Goal: Information Seeking & Learning: Check status

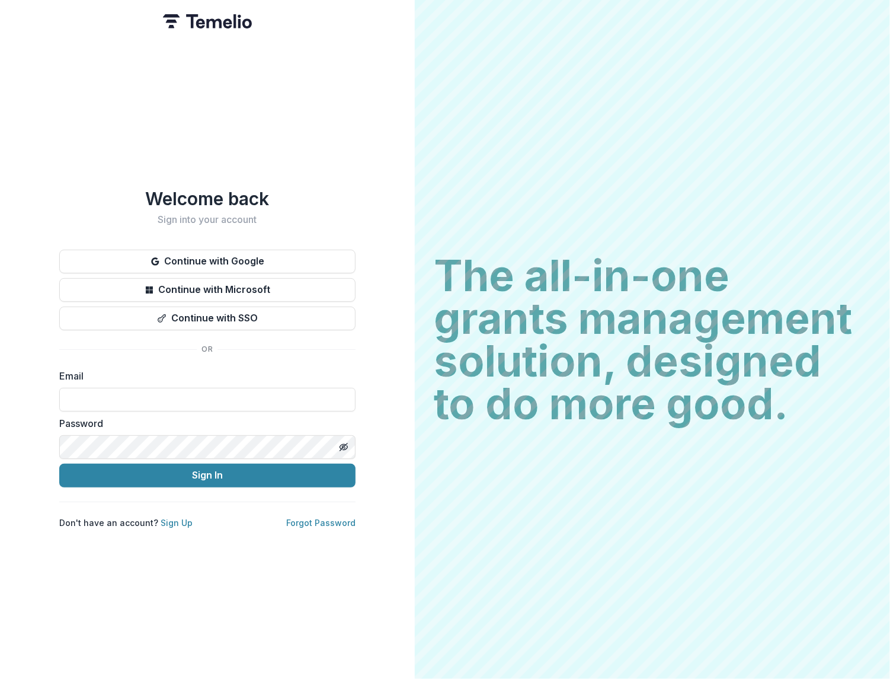
type input "**********"
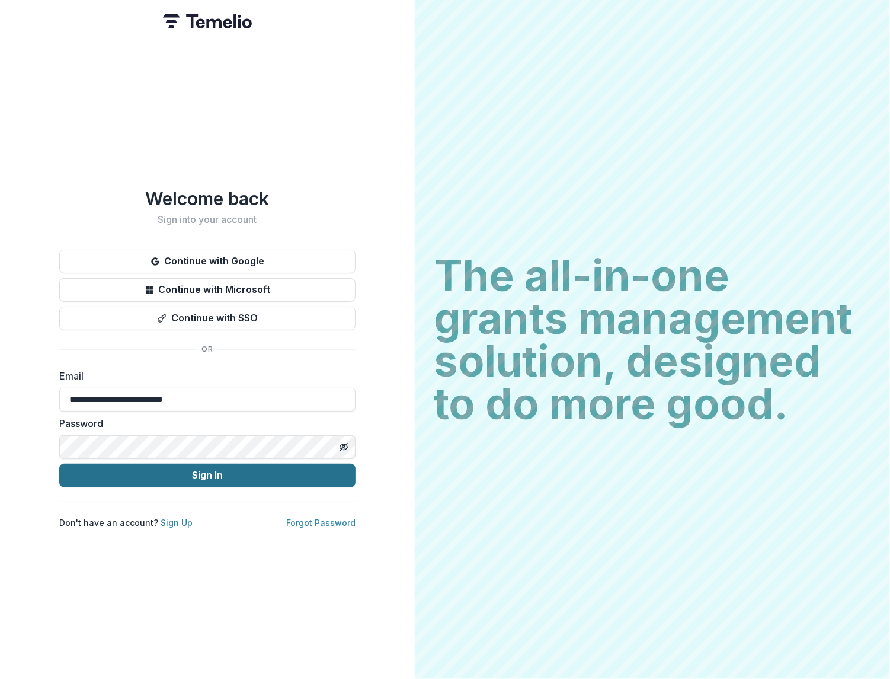
click at [164, 475] on button "Sign In" at bounding box center [207, 475] width 296 height 24
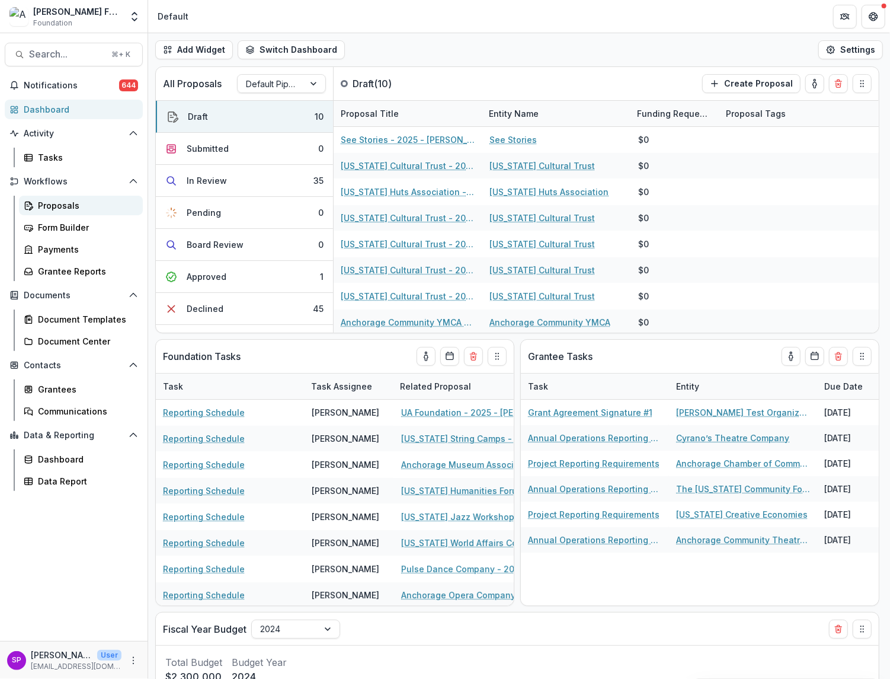
click at [59, 202] on div "Proposals" at bounding box center [85, 205] width 95 height 12
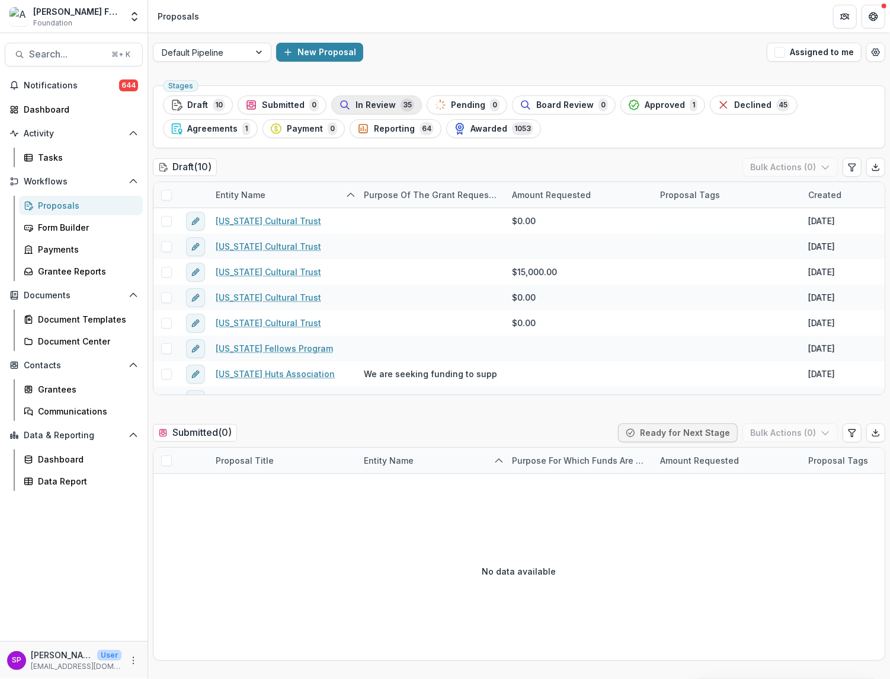
click at [370, 108] on span "In Review" at bounding box center [376, 105] width 40 height 10
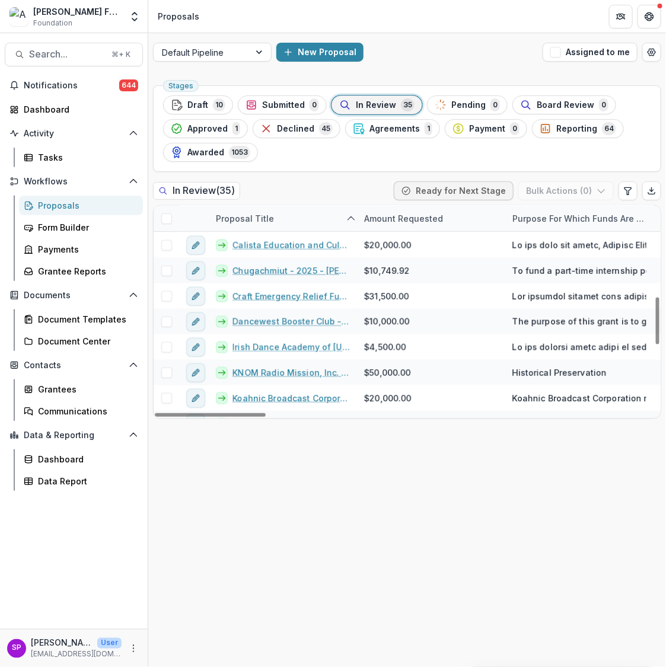
scroll to position [408, 0]
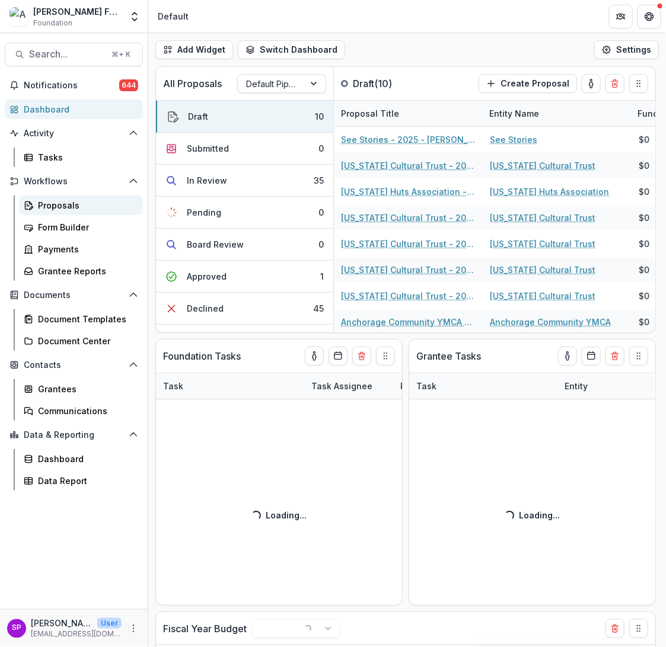
click at [37, 203] on link "Proposals" at bounding box center [81, 206] width 124 height 20
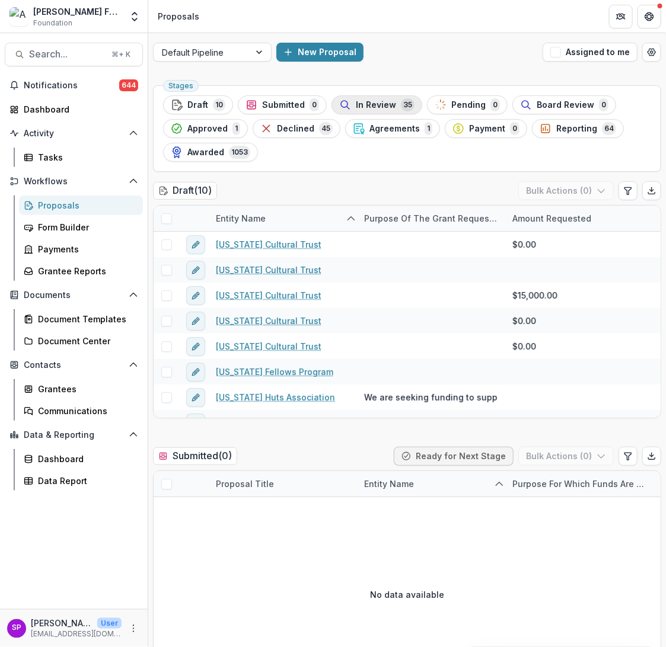
click at [356, 105] on span "In Review" at bounding box center [376, 105] width 40 height 10
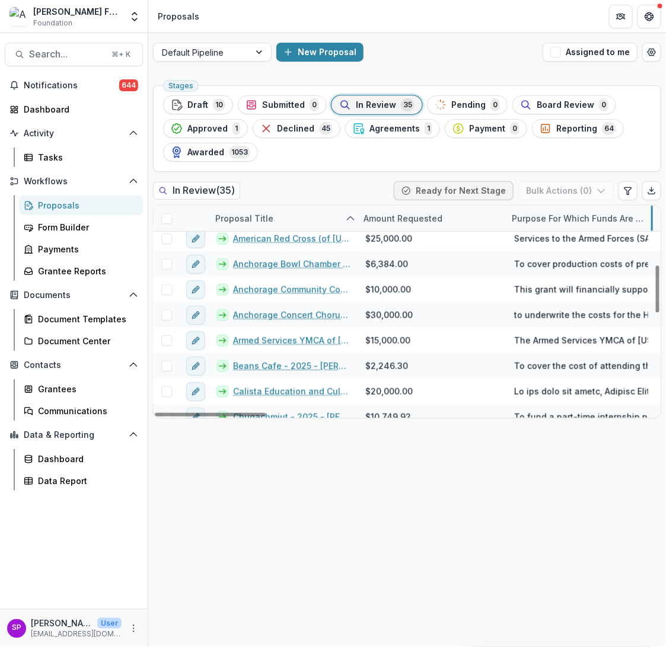
scroll to position [261, 1]
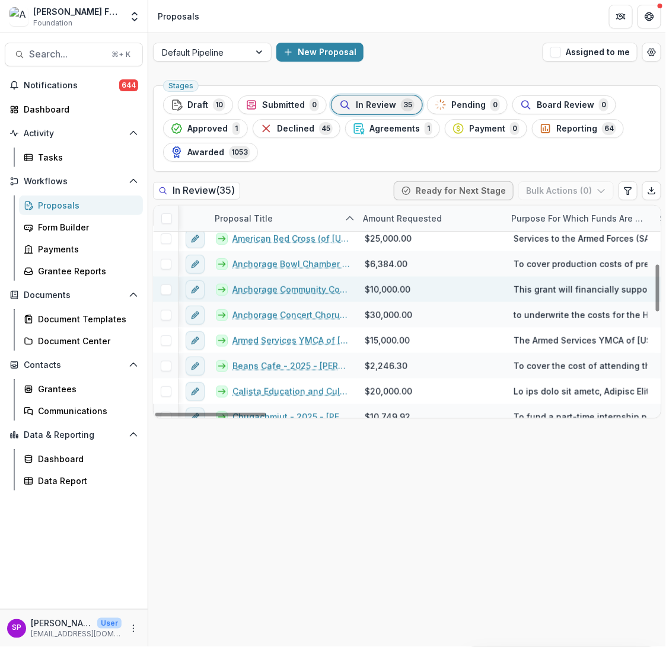
click at [296, 286] on link "Anchorage Community Concert - 2025 - [PERSON_NAME] Foundation Grant Application" at bounding box center [290, 289] width 117 height 12
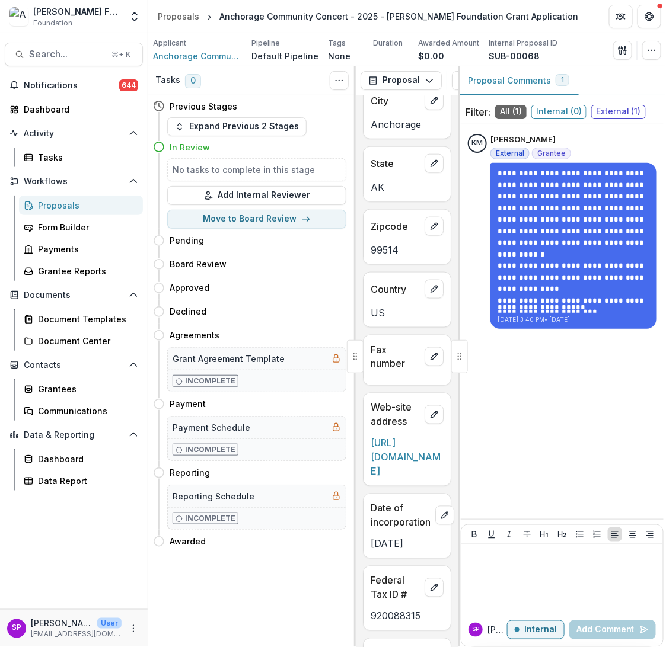
scroll to position [359, 0]
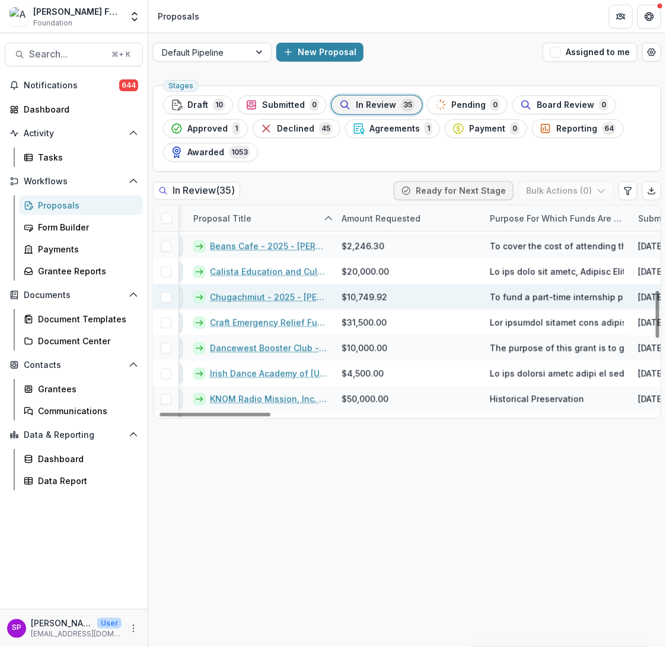
scroll to position [381, 25]
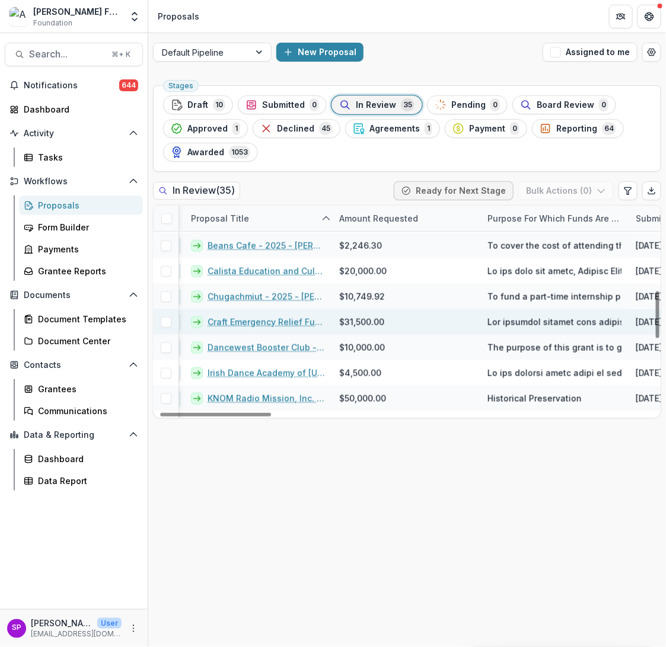
click at [306, 321] on link "Craft Emergency Relief Fund - 2025 - [PERSON_NAME] Foundation Grant Application" at bounding box center [265, 322] width 117 height 12
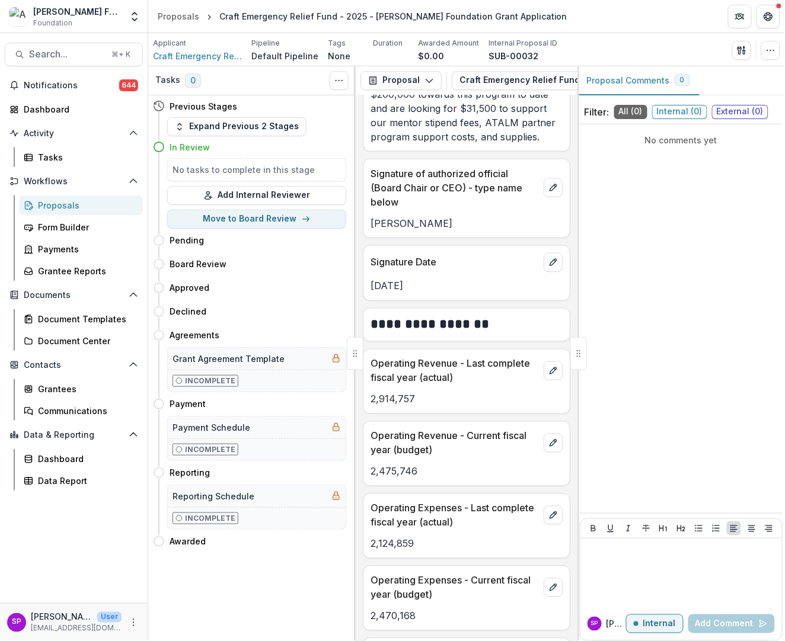
scroll to position [2637, 0]
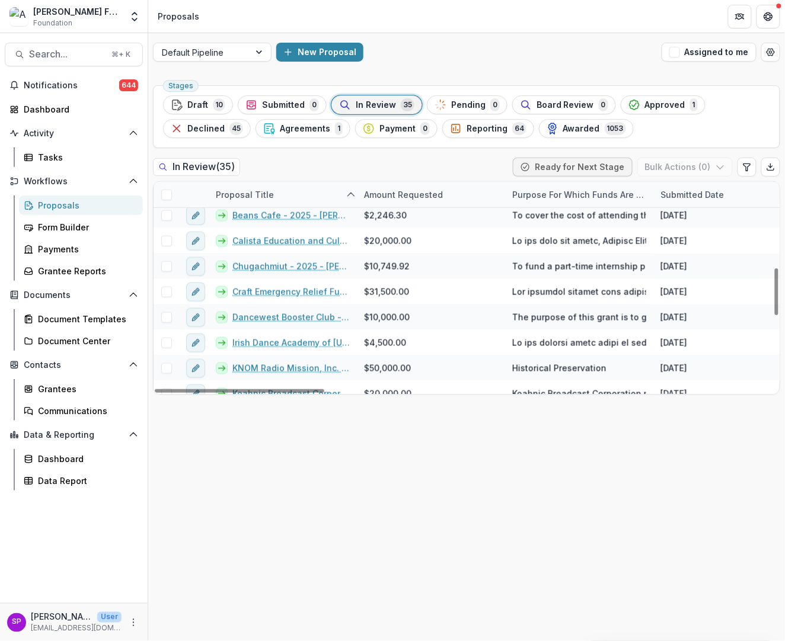
scroll to position [388, 0]
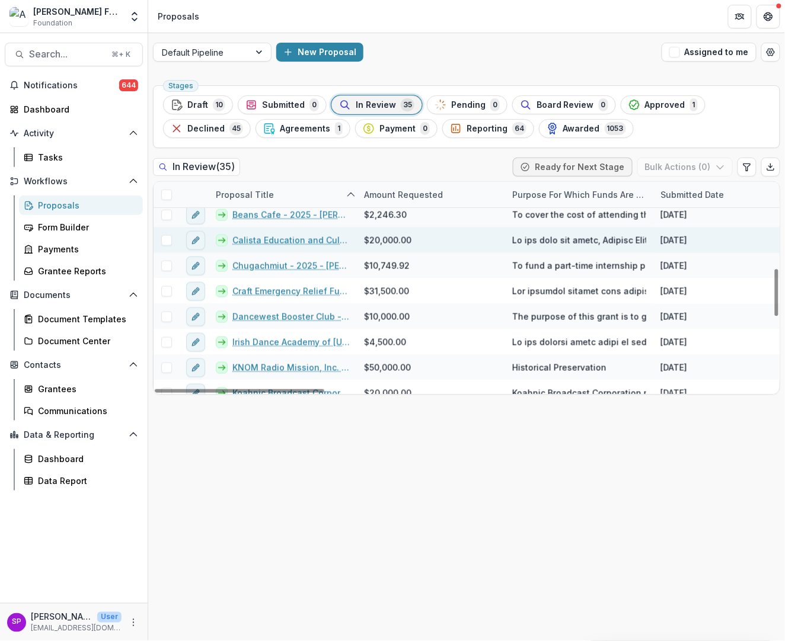
click at [323, 239] on link "Calista Education and Culture - 2025 - [PERSON_NAME] Foundation Grant Applicati…" at bounding box center [290, 240] width 117 height 12
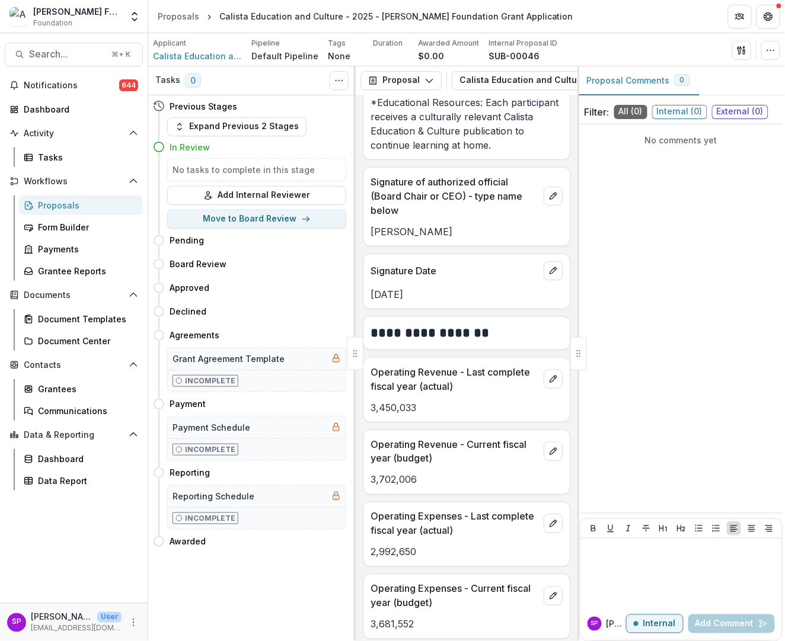
scroll to position [2426, 0]
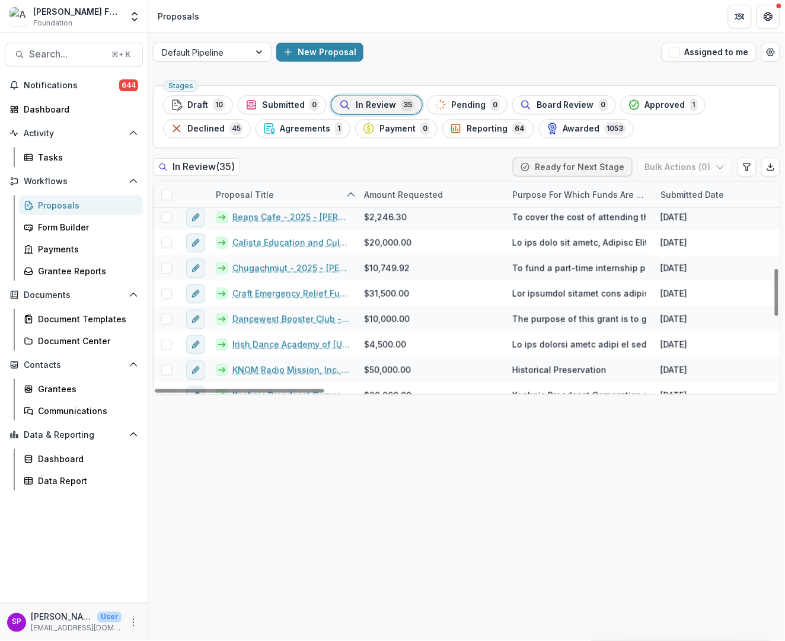
scroll to position [386, 1]
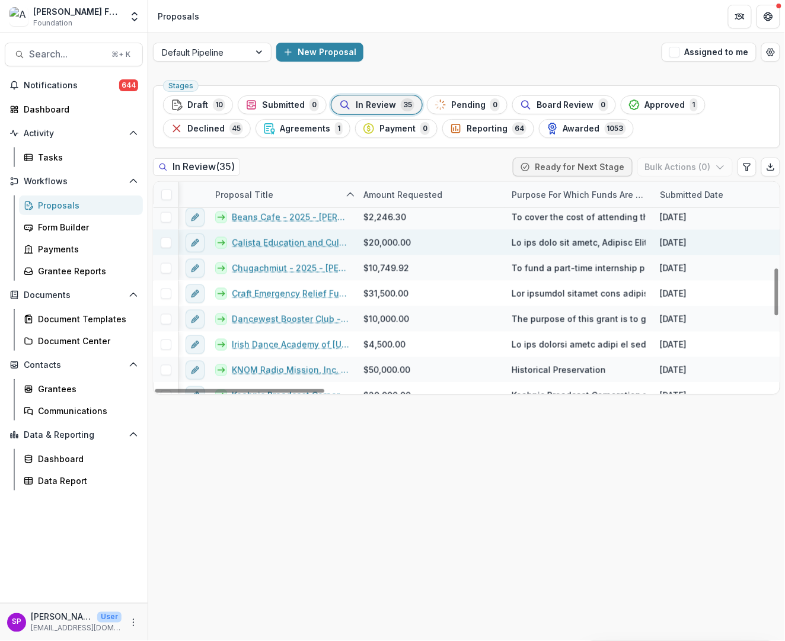
click at [287, 244] on link "Calista Education and Culture - 2025 - [PERSON_NAME] Foundation Grant Applicati…" at bounding box center [290, 242] width 117 height 12
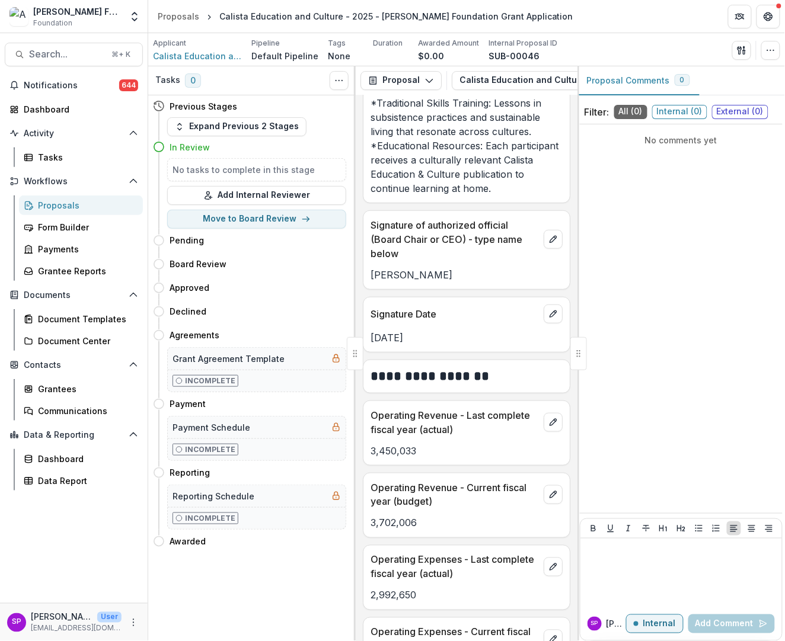
scroll to position [2386, 0]
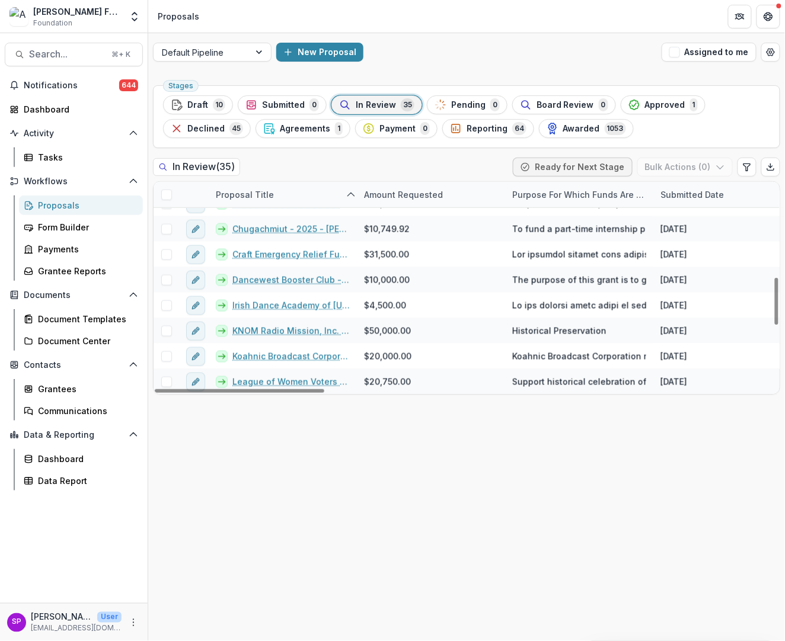
scroll to position [429, 0]
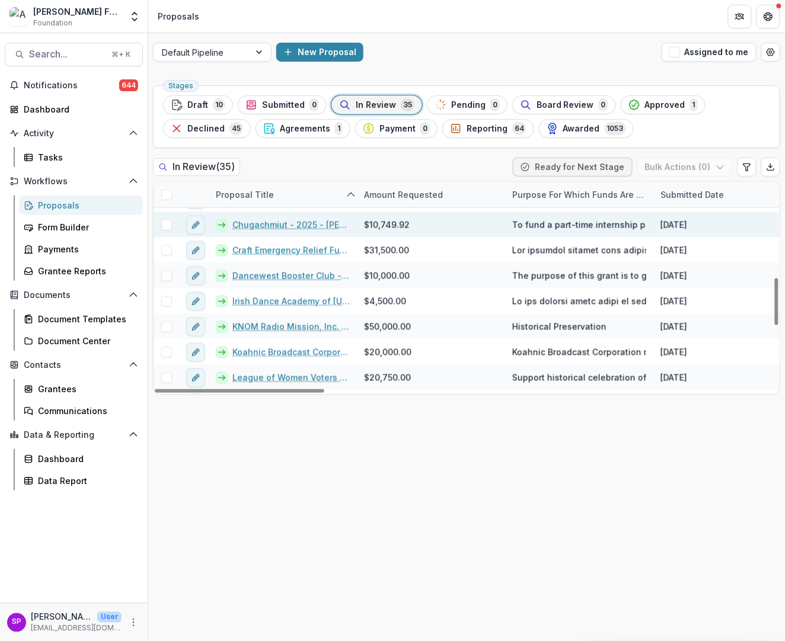
click at [294, 223] on link "Chugachmiut - 2025 - [PERSON_NAME] Foundation Grant Application" at bounding box center [290, 225] width 117 height 12
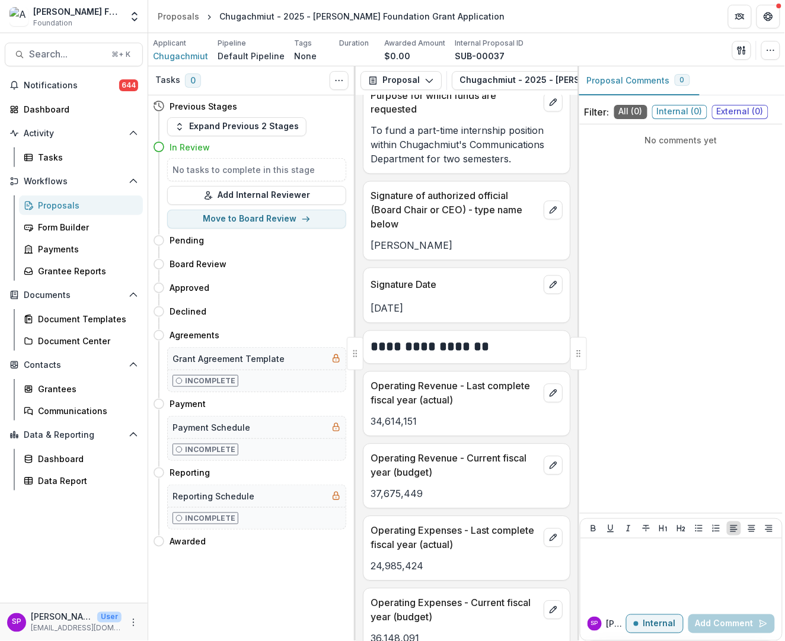
scroll to position [1656, 0]
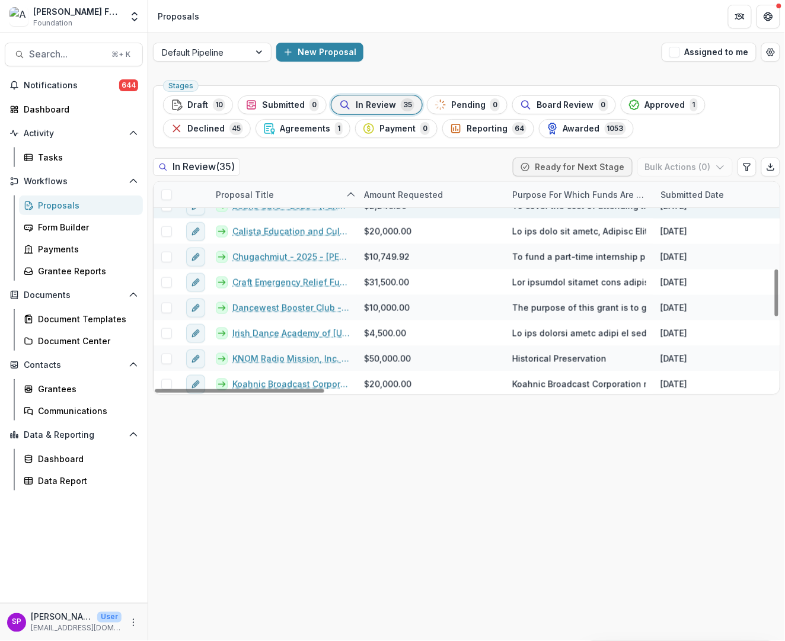
scroll to position [398, 0]
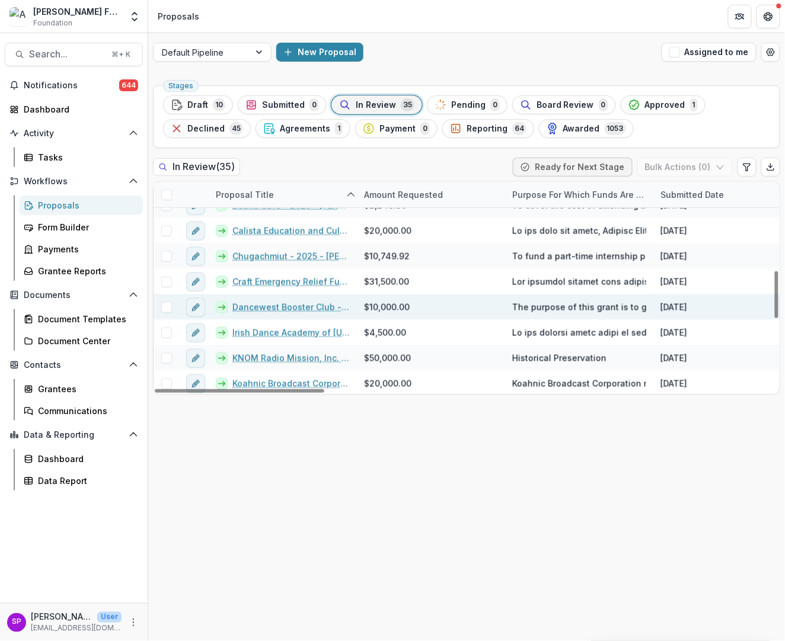
click at [306, 306] on link "Dancewest Booster Club - 2025 - [PERSON_NAME] Foundation Grant Application" at bounding box center [290, 307] width 117 height 12
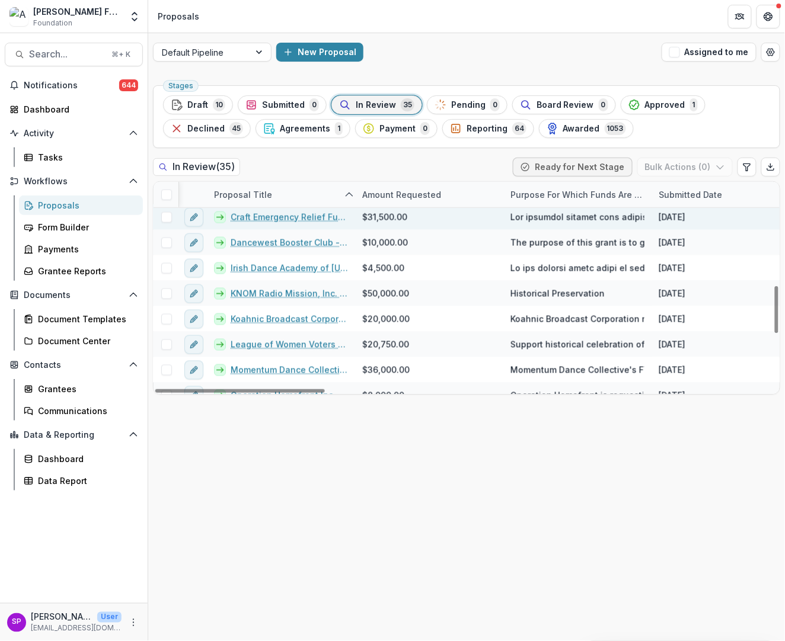
scroll to position [452, 0]
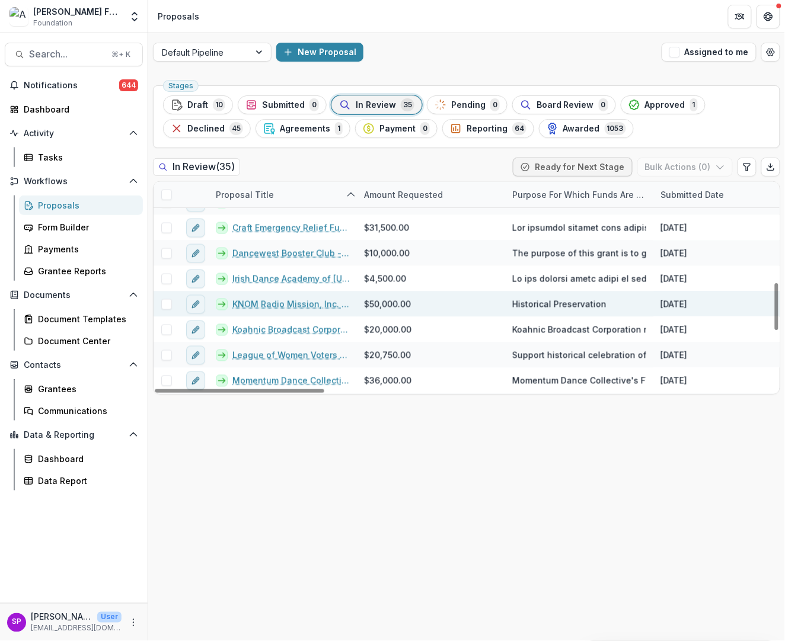
click at [277, 301] on link "KNOM Radio Mission, Inc. - 2025 - [PERSON_NAME] Foundation Grant Application" at bounding box center [290, 304] width 117 height 12
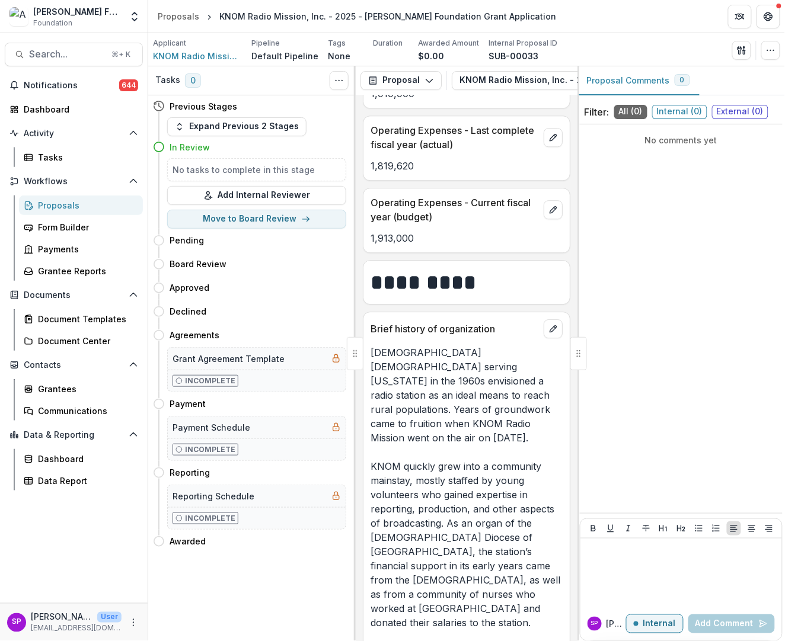
scroll to position [1889, 0]
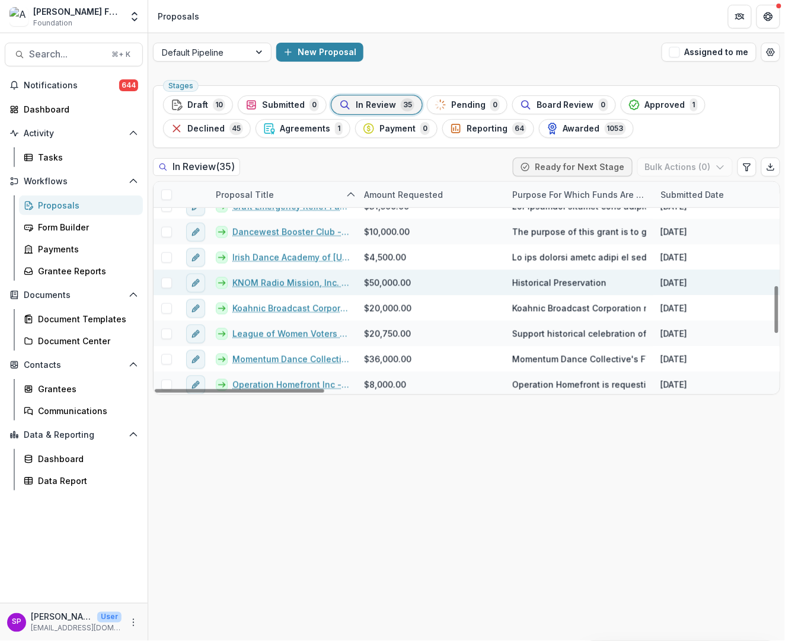
scroll to position [462, 0]
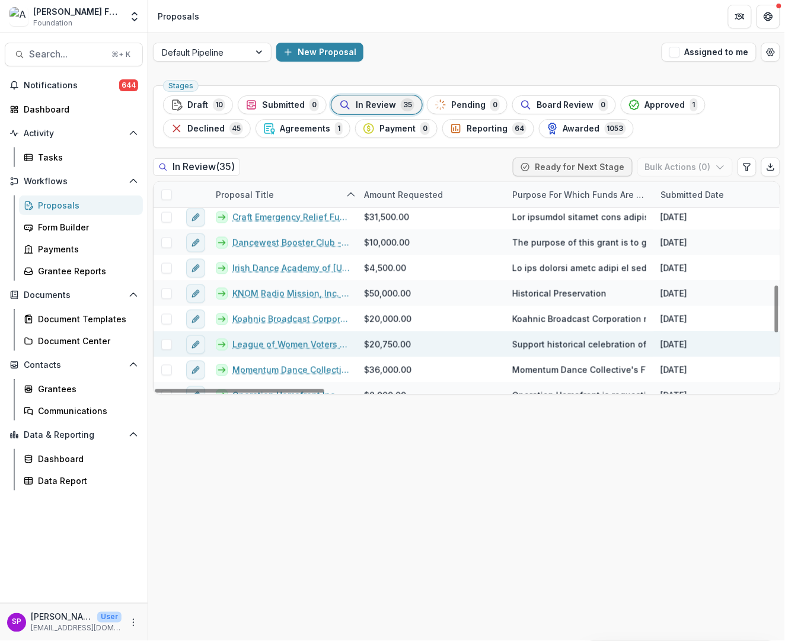
click at [295, 344] on link "League of Women Voters of Anchorage - 2025 - [PERSON_NAME] Foundation Grant App…" at bounding box center [290, 344] width 117 height 12
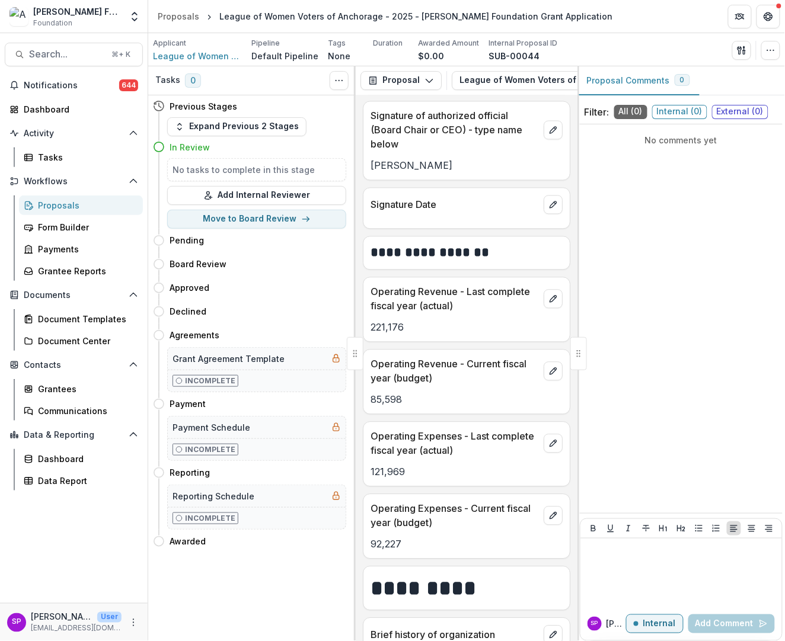
scroll to position [1723, 0]
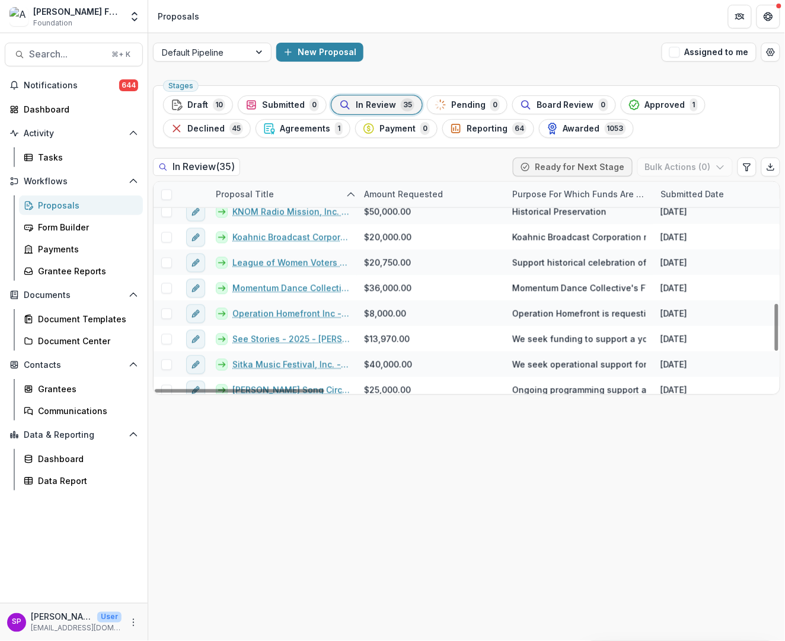
scroll to position [545, 0]
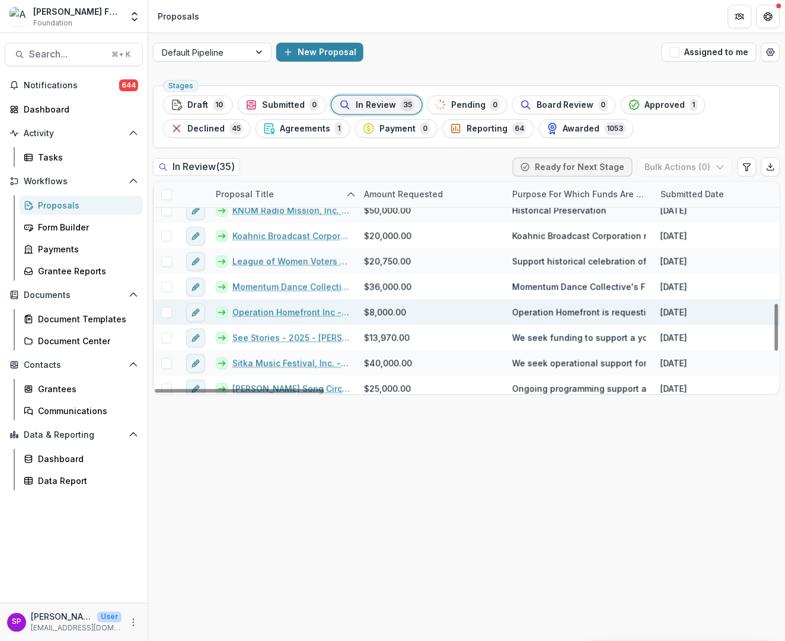
click at [302, 314] on link "Operation Homefront Inc - 2025 - [PERSON_NAME] Foundation Grant Application" at bounding box center [290, 312] width 117 height 12
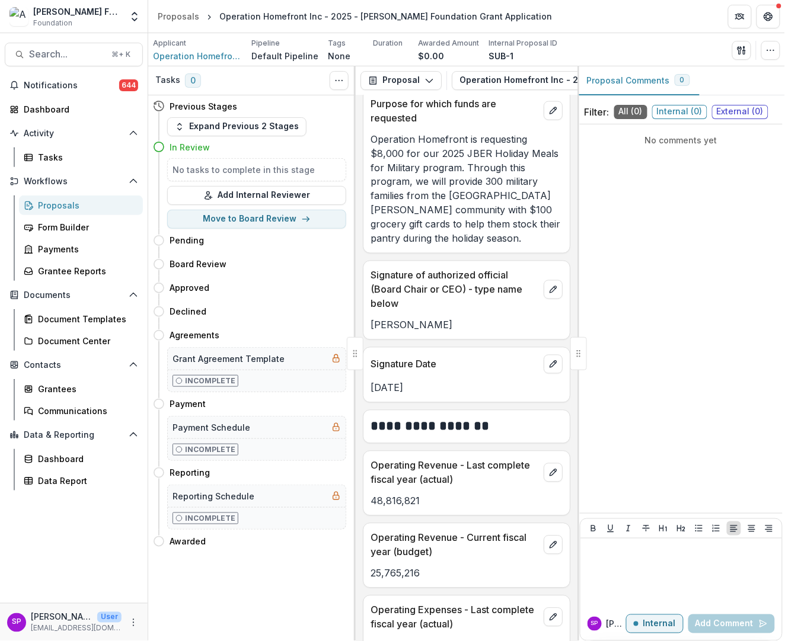
scroll to position [1592, 0]
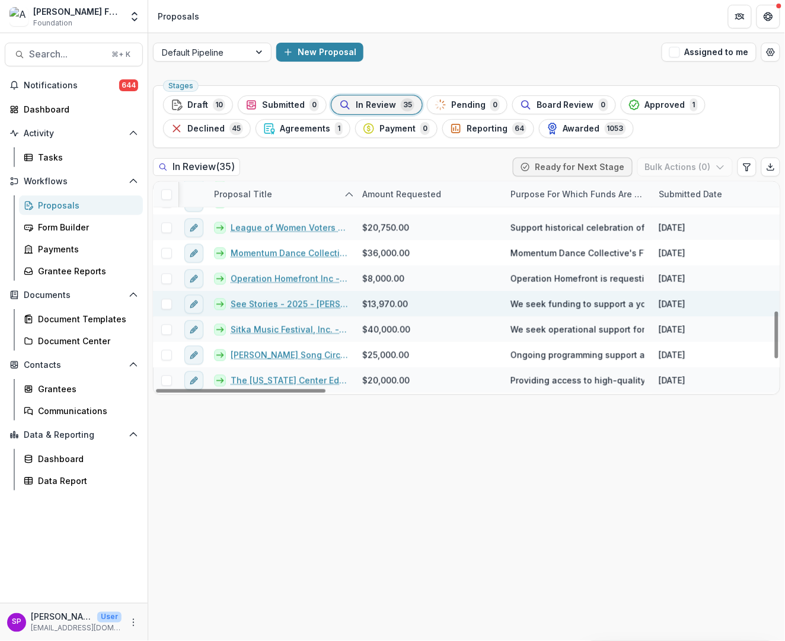
scroll to position [579, 6]
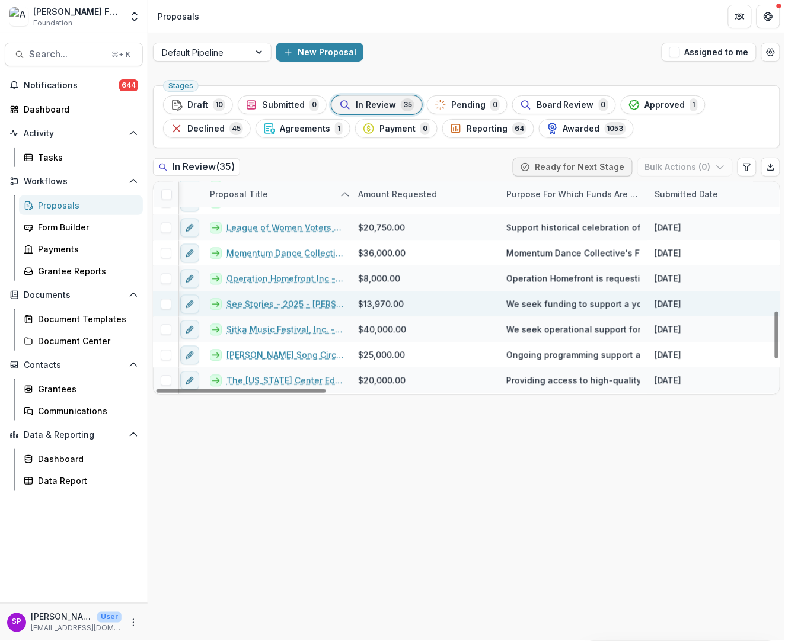
click at [259, 300] on link "See Stories - 2025 - [PERSON_NAME] Foundation Grant Application" at bounding box center [284, 304] width 117 height 12
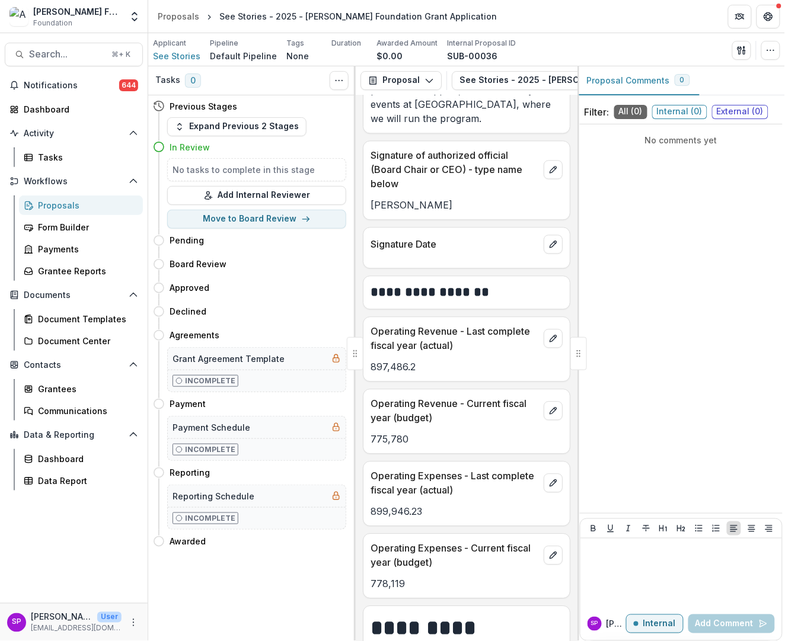
scroll to position [1739, 0]
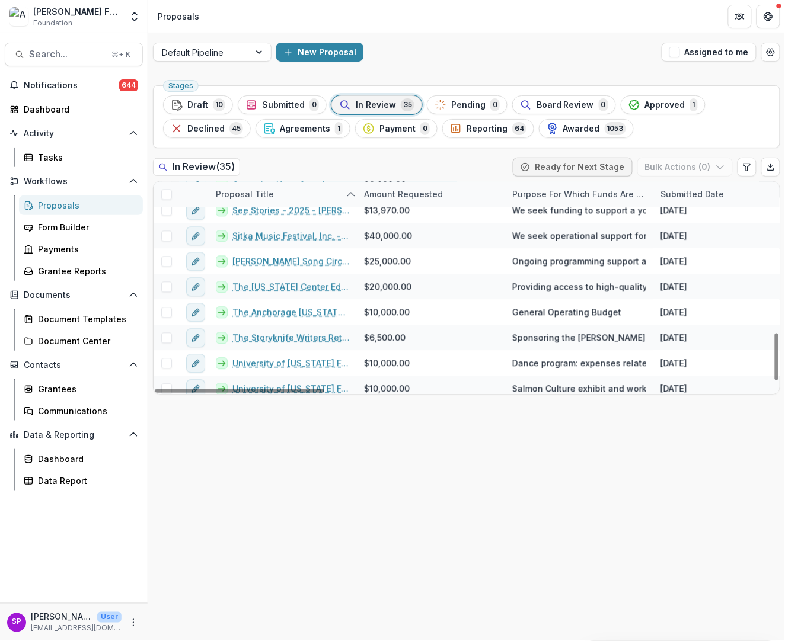
scroll to position [686, 0]
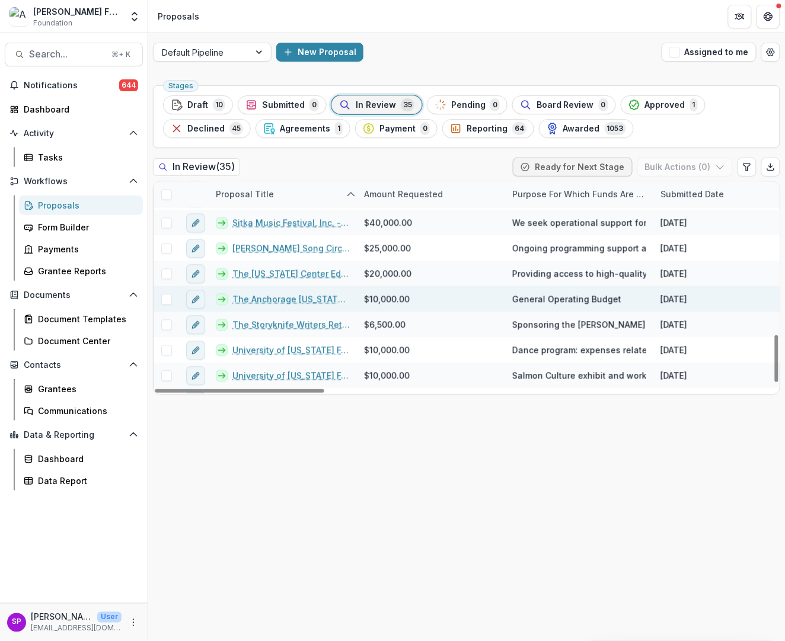
click at [313, 301] on link "The Anchorage [US_STATE] Chapter of The Society for the Preservation and Encour…" at bounding box center [290, 299] width 117 height 12
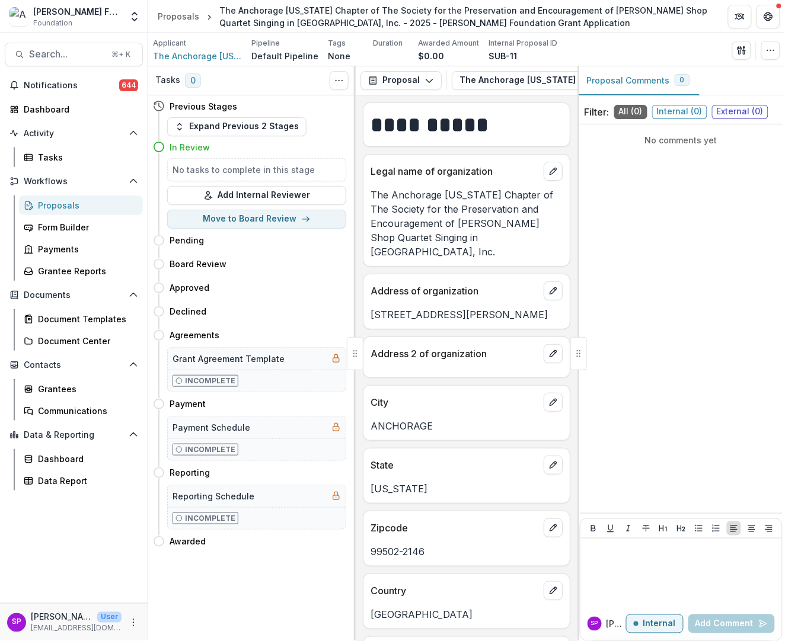
click at [480, 240] on p "The Anchorage [US_STATE] Chapter of The Society for the Preservation and Encour…" at bounding box center [466, 223] width 192 height 71
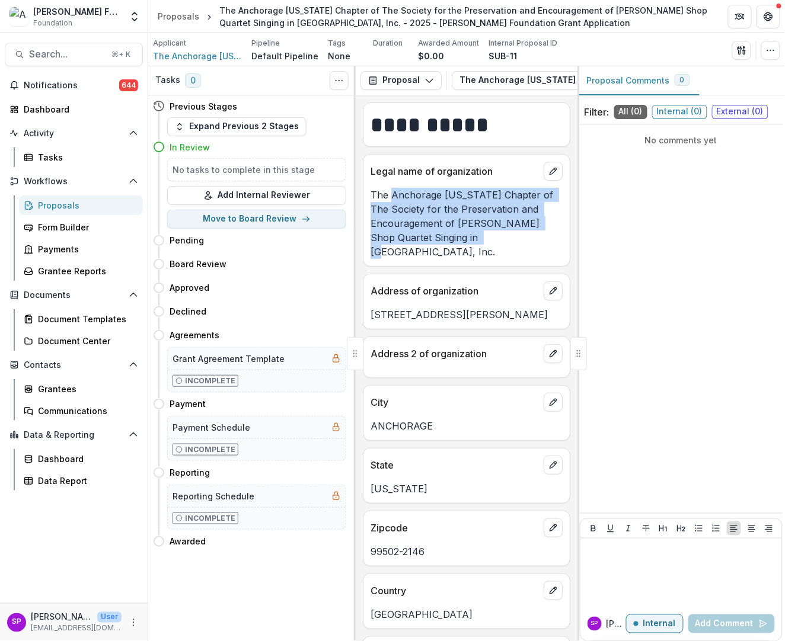
drag, startPoint x: 468, startPoint y: 234, endPoint x: 392, endPoint y: 200, distance: 82.7
click at [392, 200] on p "The Anchorage [US_STATE] Chapter of The Society for the Preservation and Encour…" at bounding box center [466, 223] width 192 height 71
copy p "Anchorage [US_STATE] Chapter of The Society for the Preservation and Encouragem…"
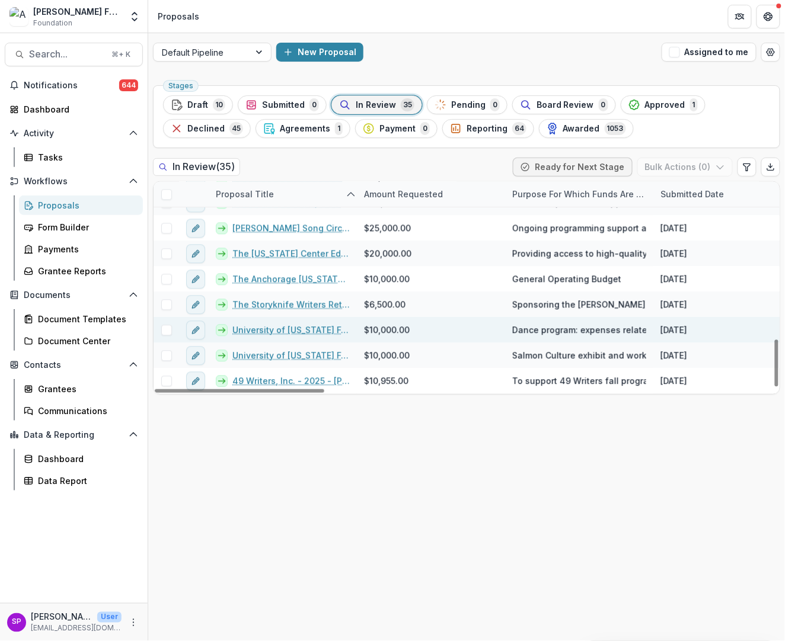
scroll to position [706, 0]
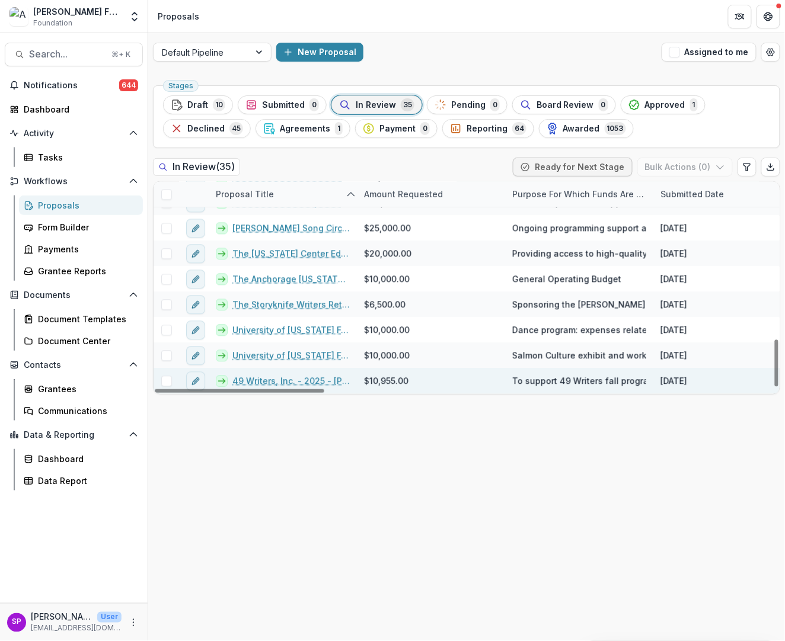
click at [283, 382] on link "49 Writers, Inc. - 2025 - [PERSON_NAME] Foundation Grant Application" at bounding box center [290, 381] width 117 height 12
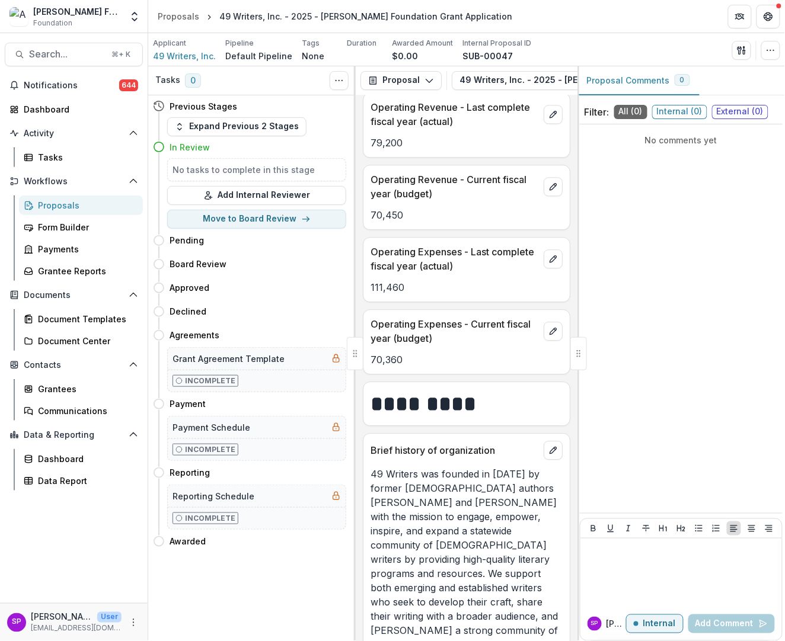
scroll to position [1831, 0]
